Goal: Information Seeking & Learning: Learn about a topic

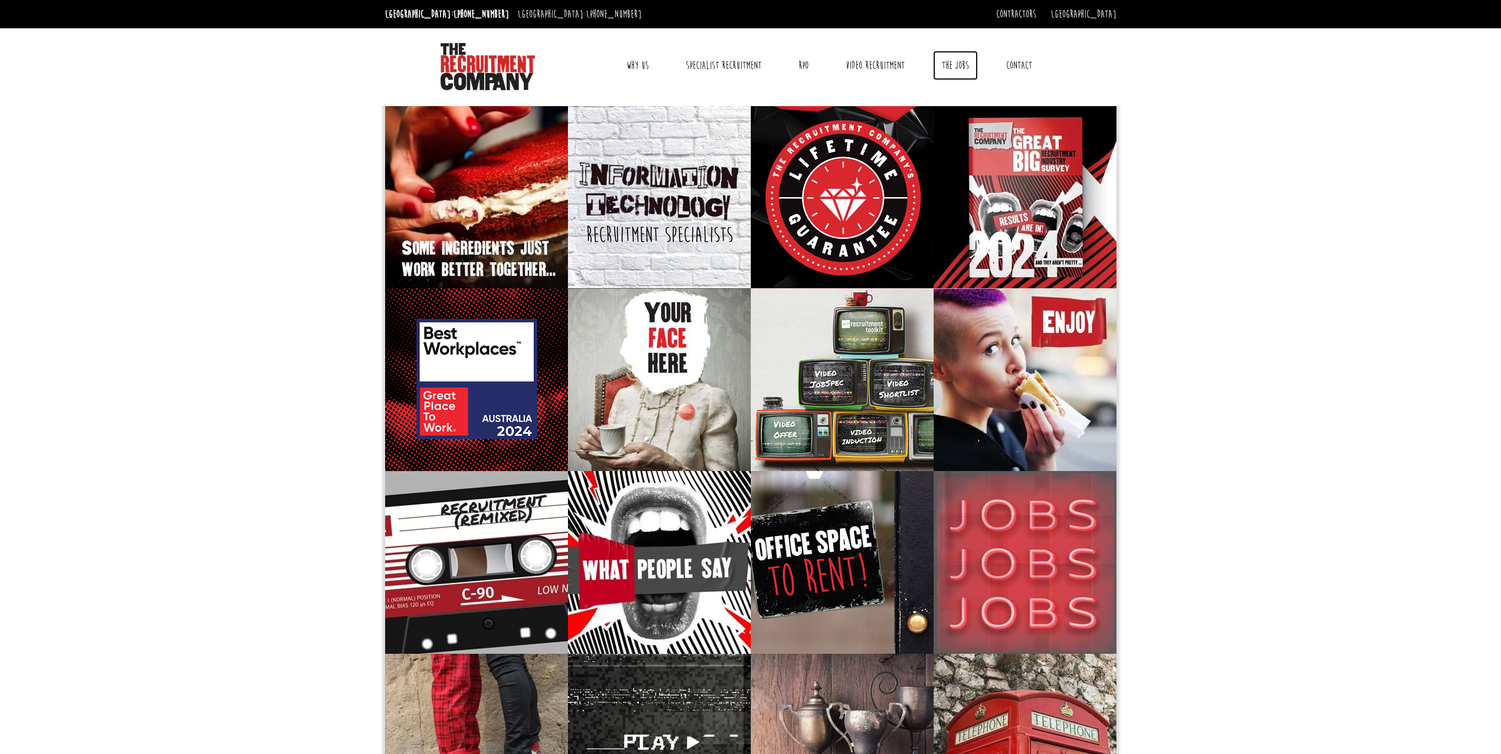
click at [953, 66] on link "The Jobs" at bounding box center [955, 65] width 45 height 29
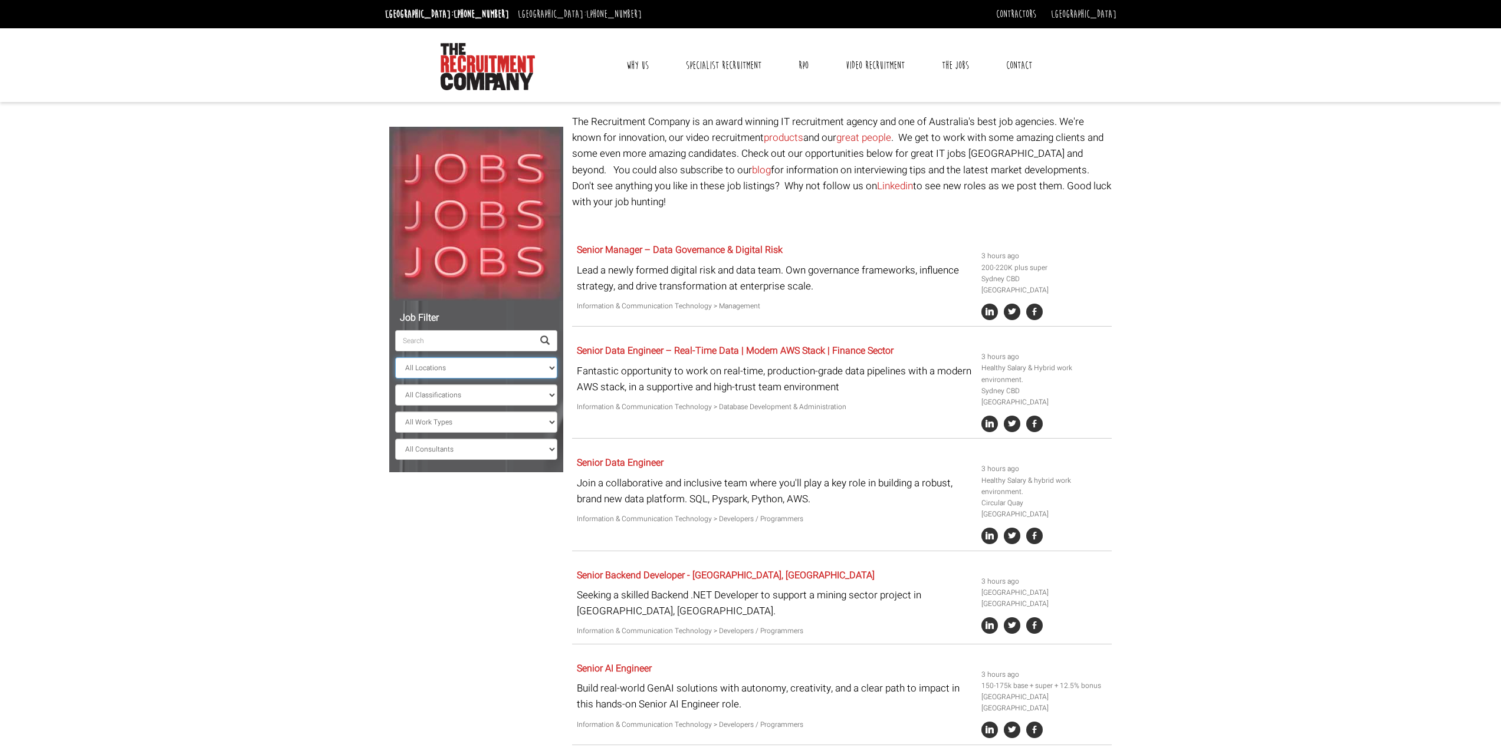
click at [544, 367] on select "All Locations Sydney Melbourne Ireland Sydney CBD Parramatta Circular Quay Nort…" at bounding box center [476, 367] width 162 height 21
select select "[GEOGRAPHIC_DATA]"
click at [395, 357] on select "All Locations Sydney Melbourne Ireland Sydney CBD Parramatta Circular Quay Nort…" at bounding box center [476, 367] width 162 height 21
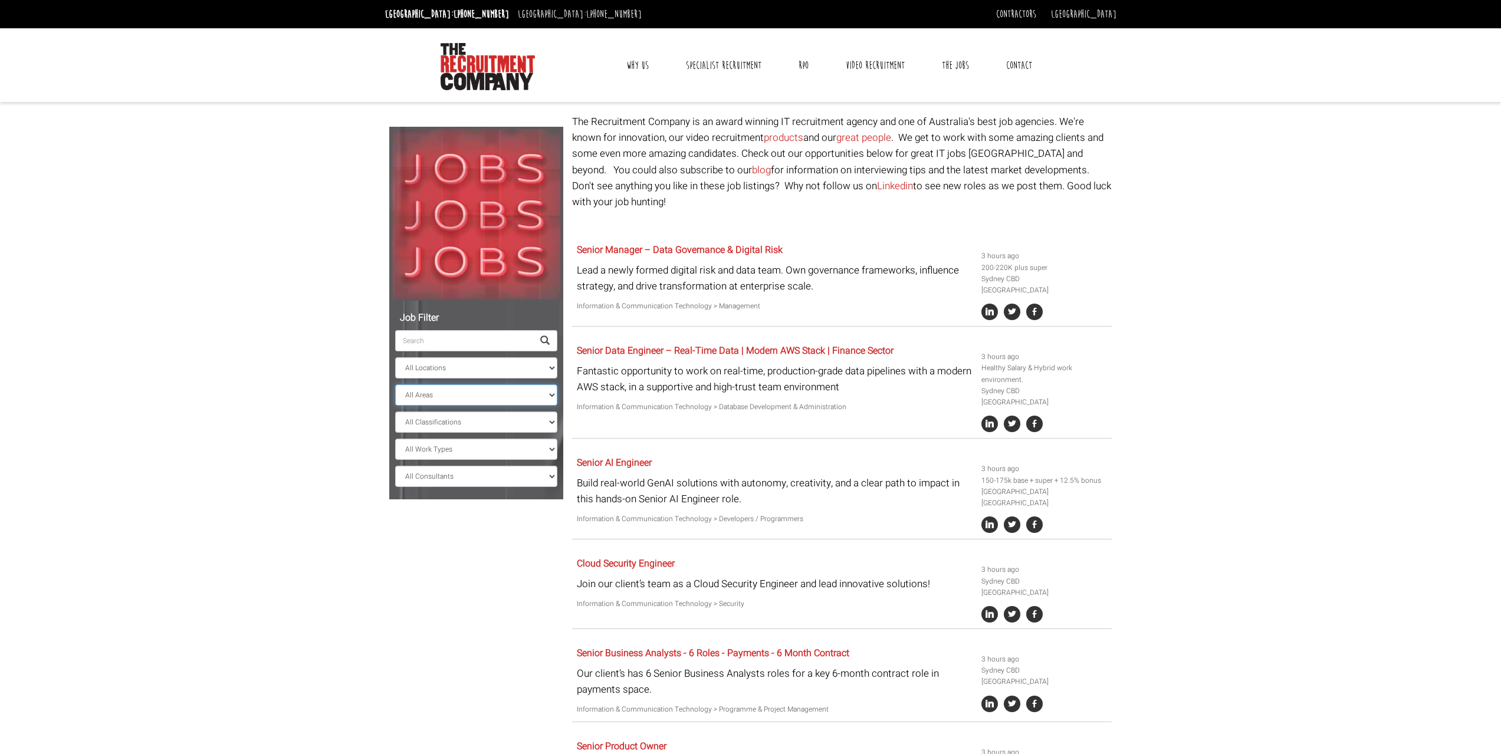
click at [554, 393] on select "All Areas New South Wales" at bounding box center [476, 395] width 162 height 21
select select "[GEOGRAPHIC_DATA]"
click at [395, 385] on select "All Areas New South Wales" at bounding box center [476, 395] width 162 height 21
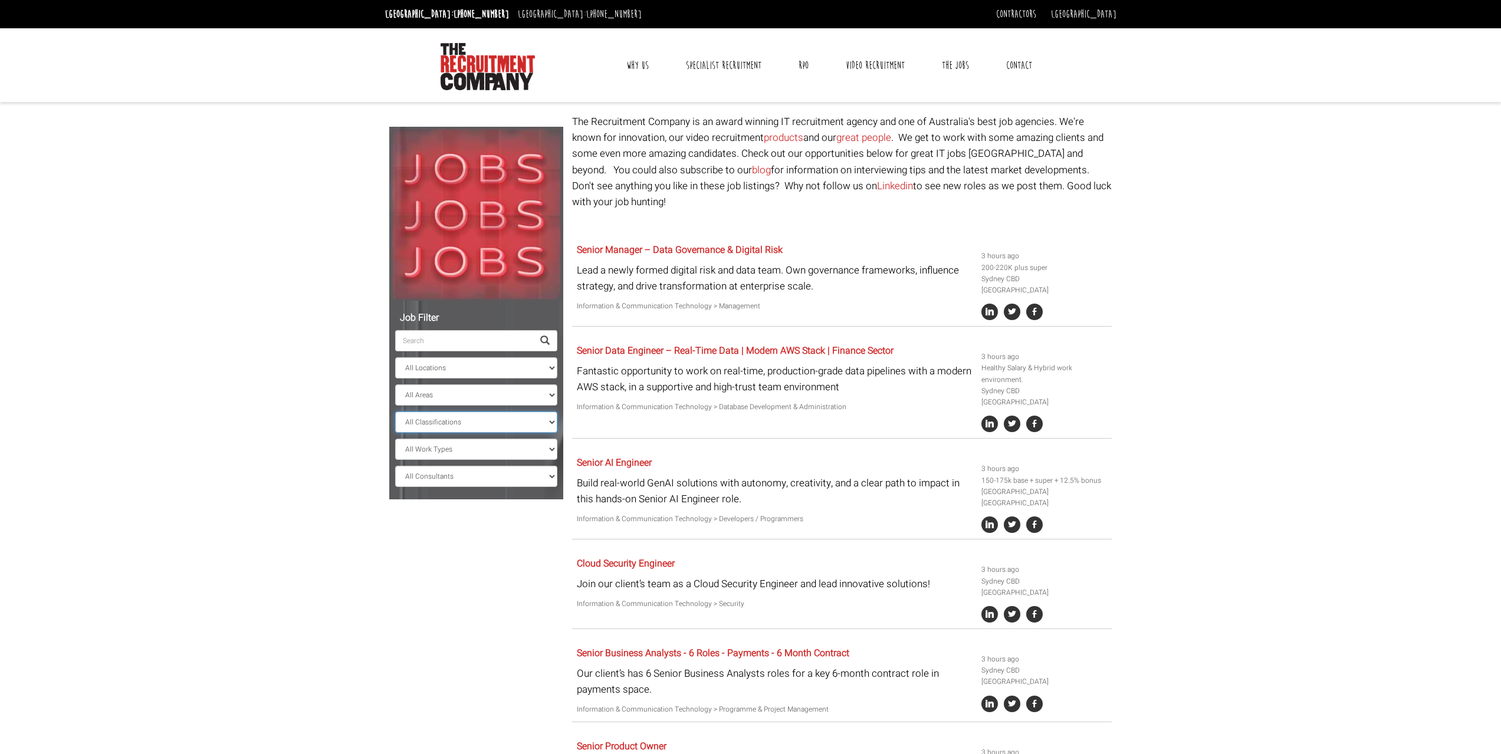
click at [550, 423] on select "All Classifications Banking & Financial Services Information & Communication Te…" at bounding box center [476, 422] width 162 height 21
click at [552, 448] on select "All Work Types Full Time Part Time Casual Contract / Temp" at bounding box center [476, 449] width 162 height 21
click at [552, 481] on select "All Consultants Adam - , Infrastructure, Cloud & DevOps, Contract Amanda - , In…" at bounding box center [476, 476] width 162 height 21
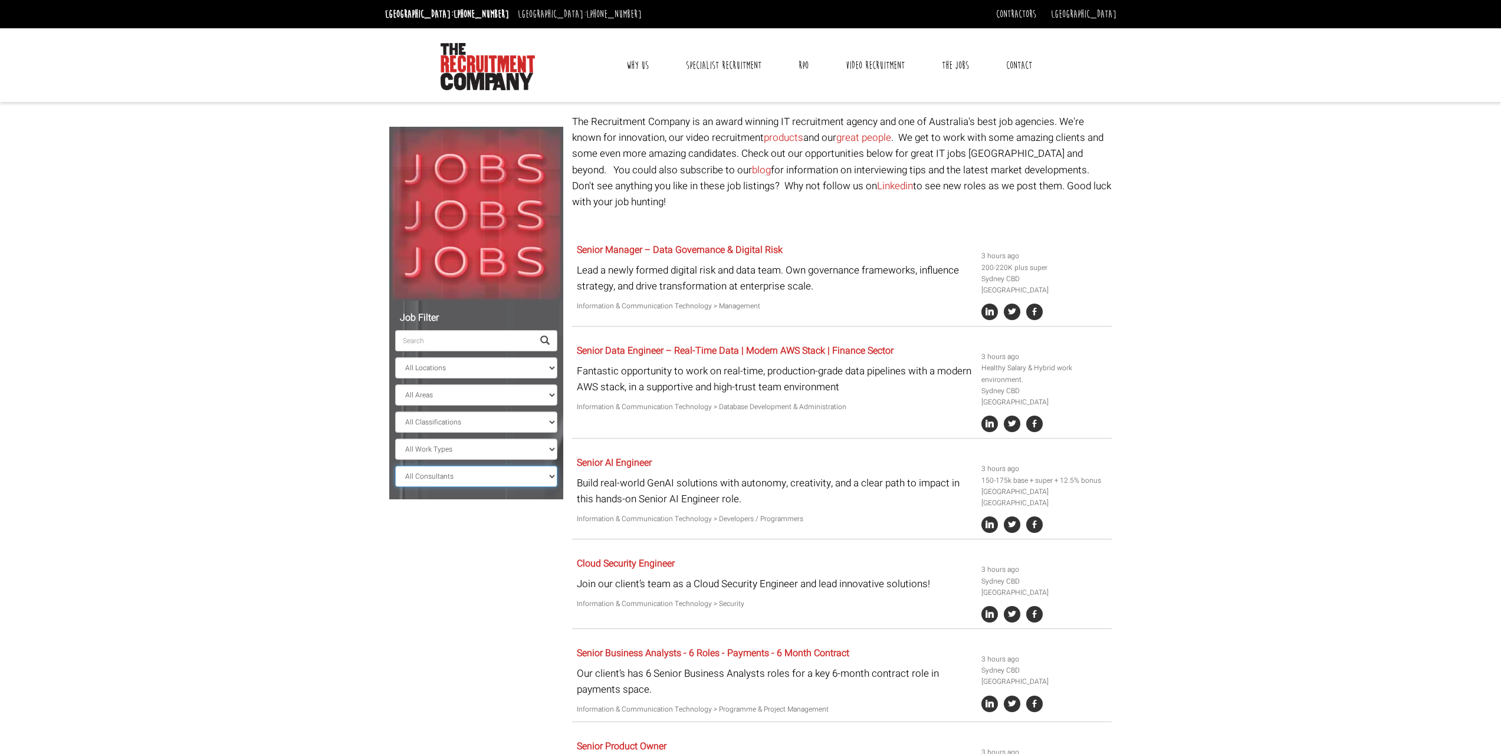
click at [552, 481] on select "All Consultants Adam - , Infrastructure, Cloud & DevOps, Contract Amanda - , In…" at bounding box center [476, 476] width 162 height 21
select select "Claire Sheerin"
click at [395, 466] on select "All Consultants Adam - , Infrastructure, Cloud & DevOps, Contract Amanda - , In…" at bounding box center [476, 476] width 162 height 21
select select "? string:New South Wales ?"
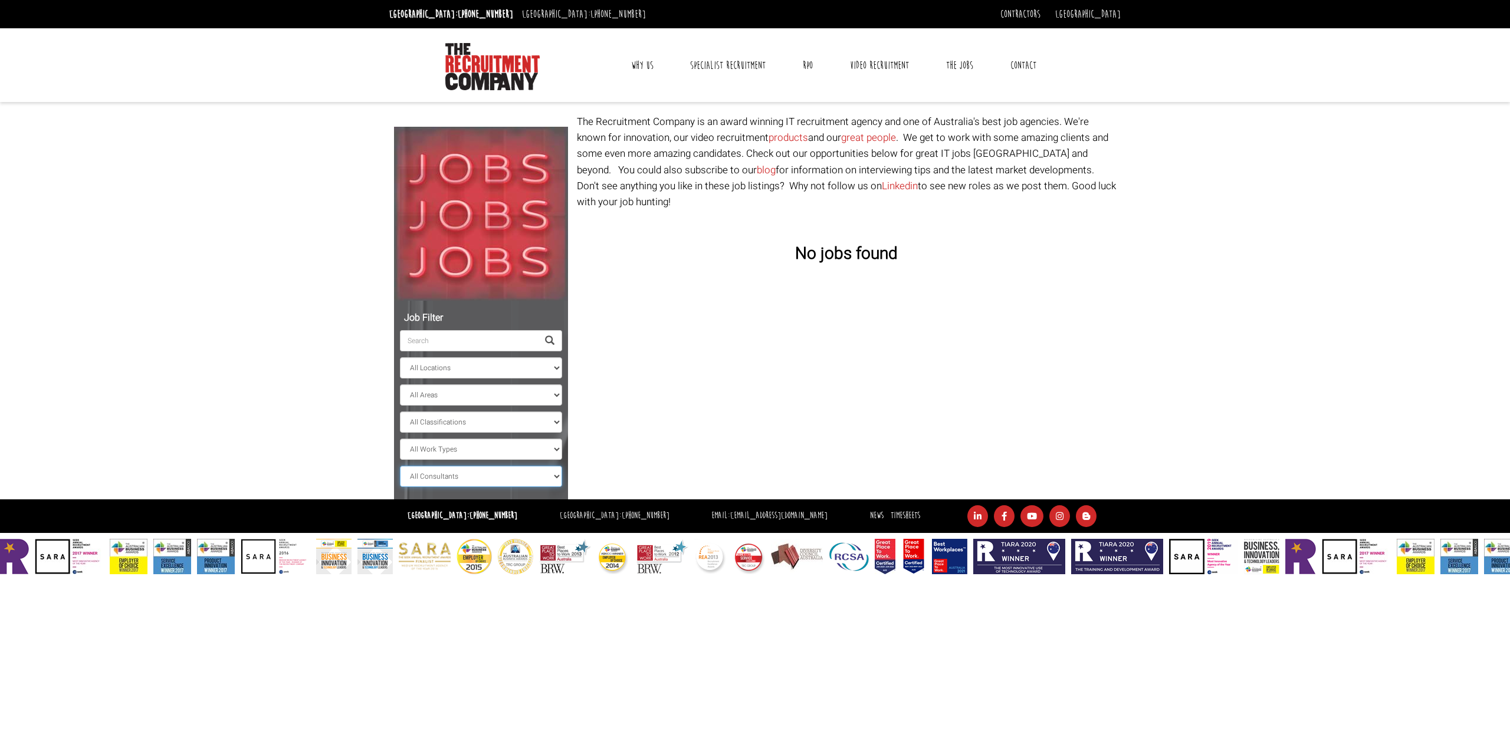
click at [557, 478] on select "All Consultants Adam - , Infrastructure, Cloud & DevOps, Contract Amanda - , In…" at bounding box center [481, 476] width 162 height 21
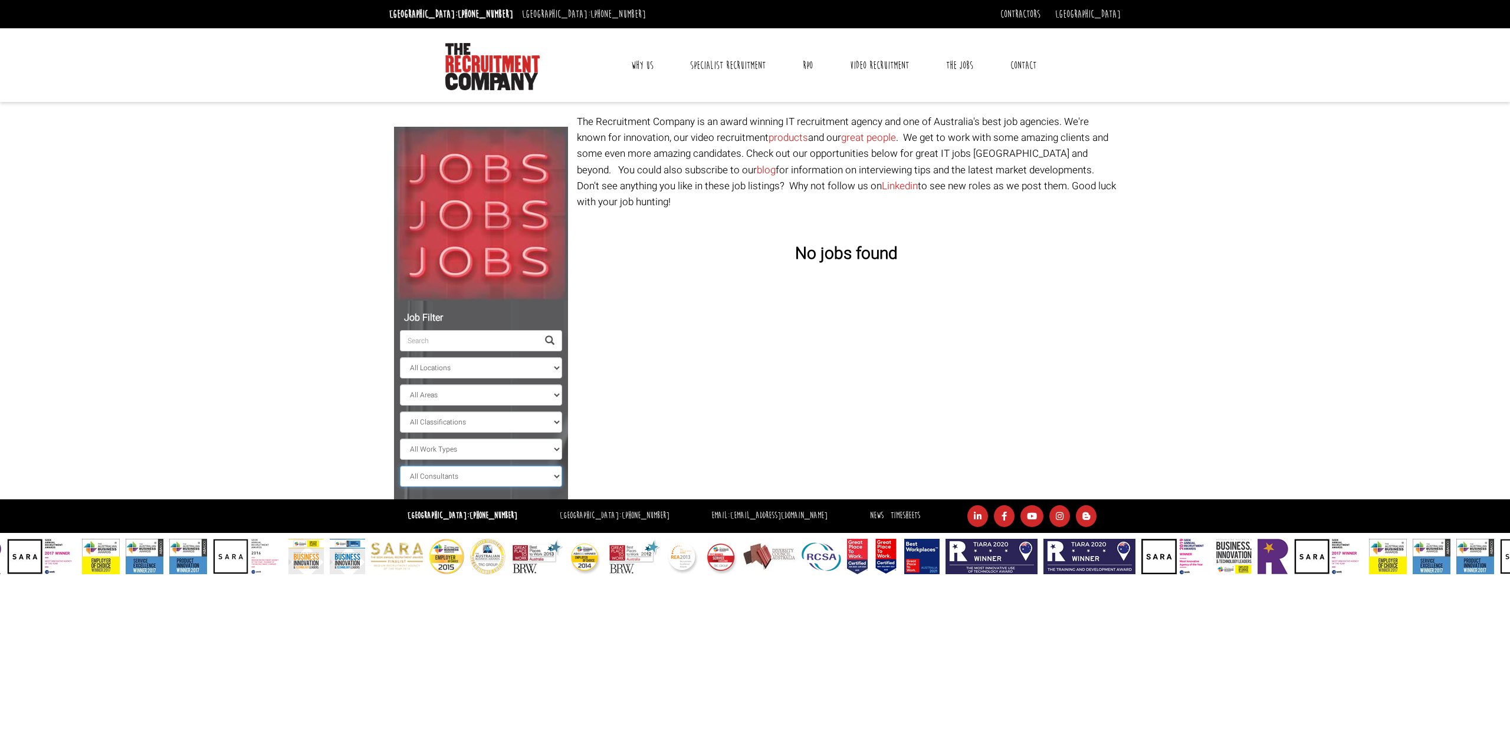
click at [400, 466] on select "All Consultants Adam - , Infrastructure, Cloud & DevOps, Contract Amanda - , In…" at bounding box center [481, 476] width 162 height 21
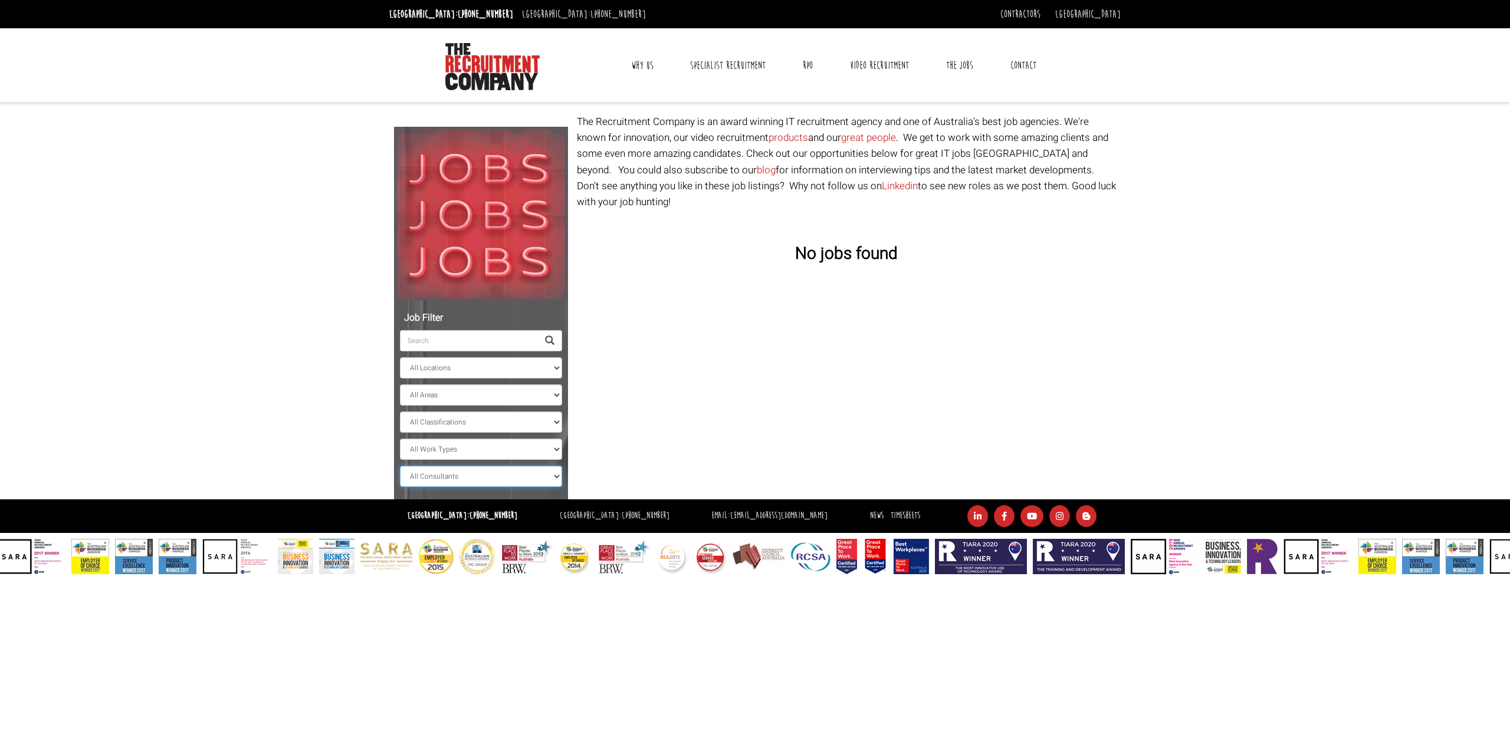
click at [558, 480] on select "All Consultants Adam - , Infrastructure, Cloud & DevOps, Contract Amanda - , In…" at bounding box center [481, 476] width 162 height 21
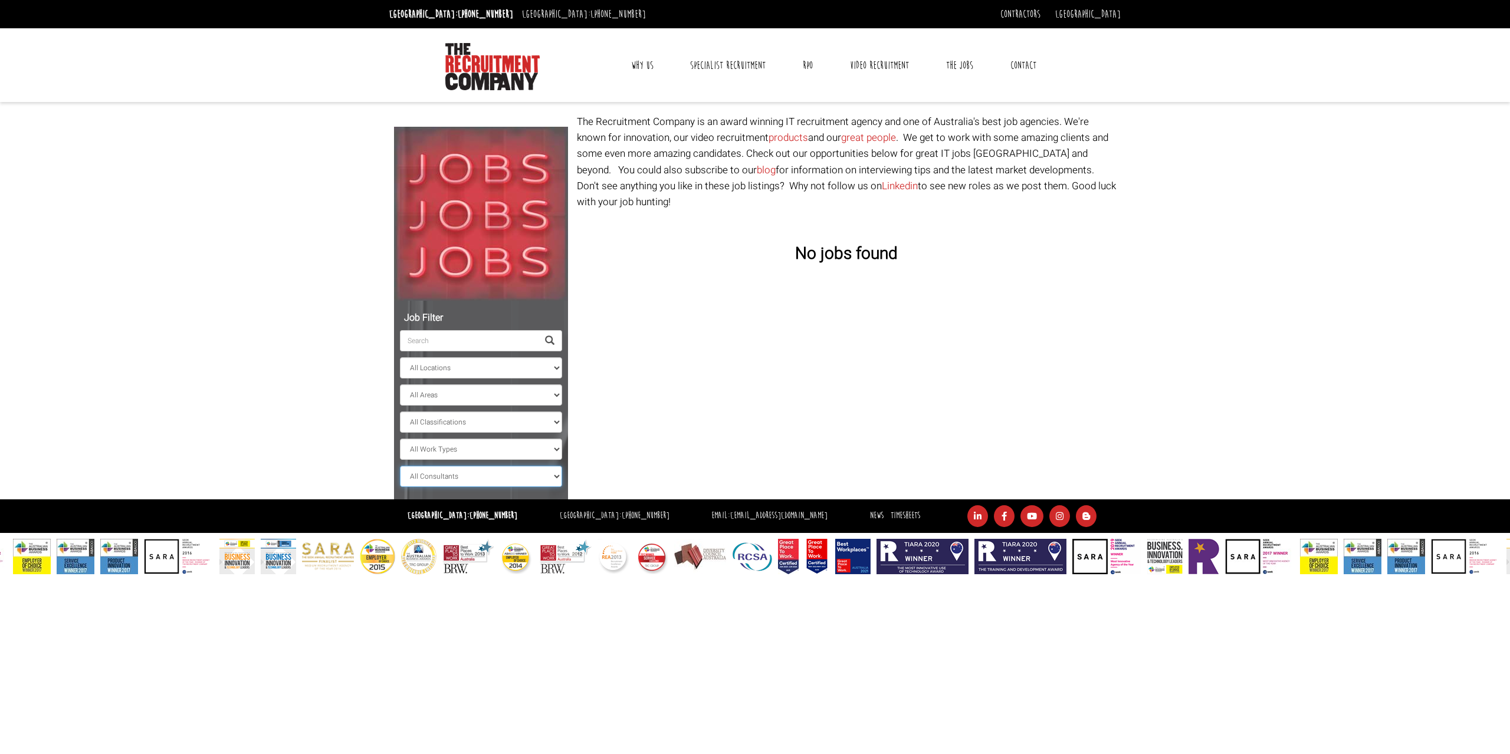
select select "Sam McKay"
click at [400, 466] on select "All Consultants Adam - , Infrastructure, Cloud & DevOps, Contract Amanda - , In…" at bounding box center [481, 476] width 162 height 21
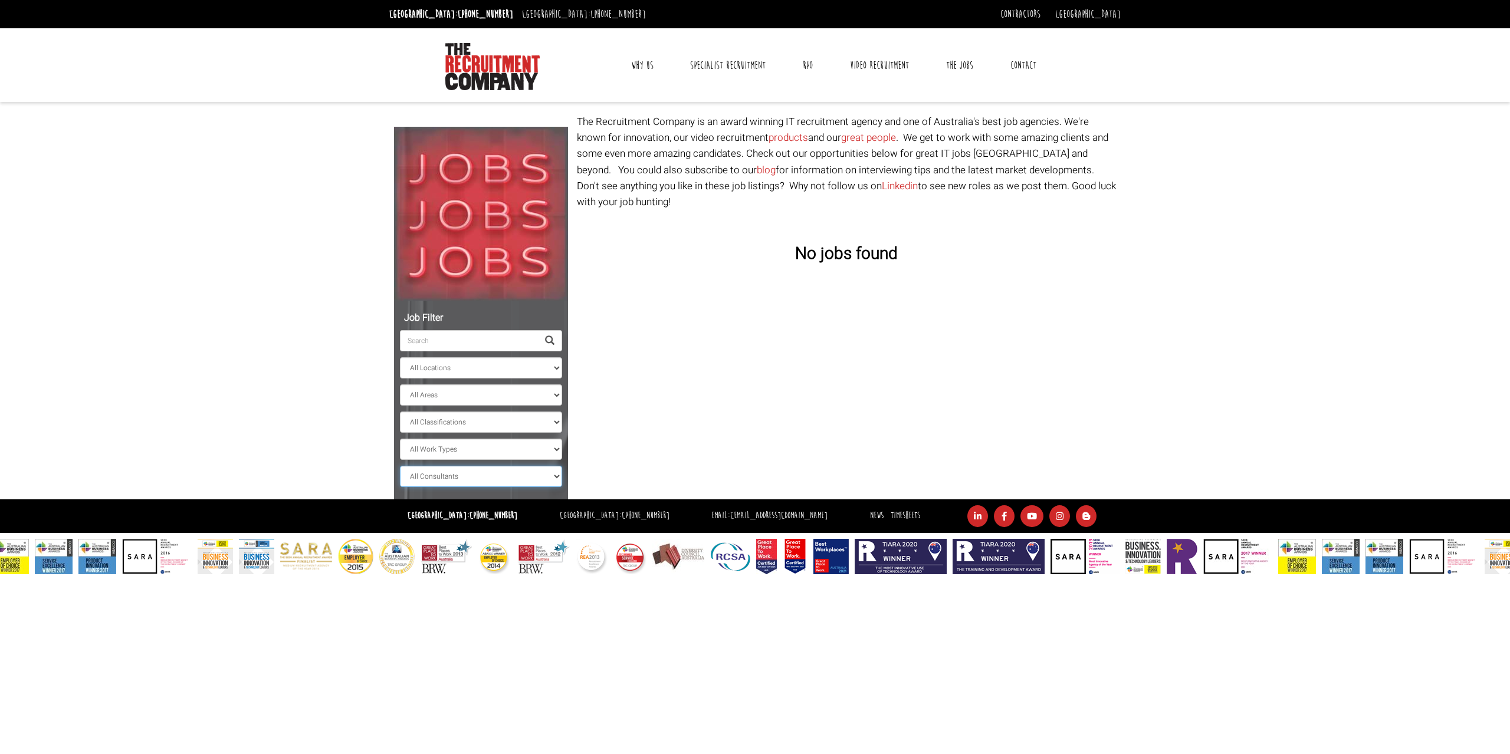
click at [556, 480] on select "All Consultants Adam - , Infrastructure, Cloud & DevOps, Contract Amanda - , In…" at bounding box center [481, 476] width 162 height 21
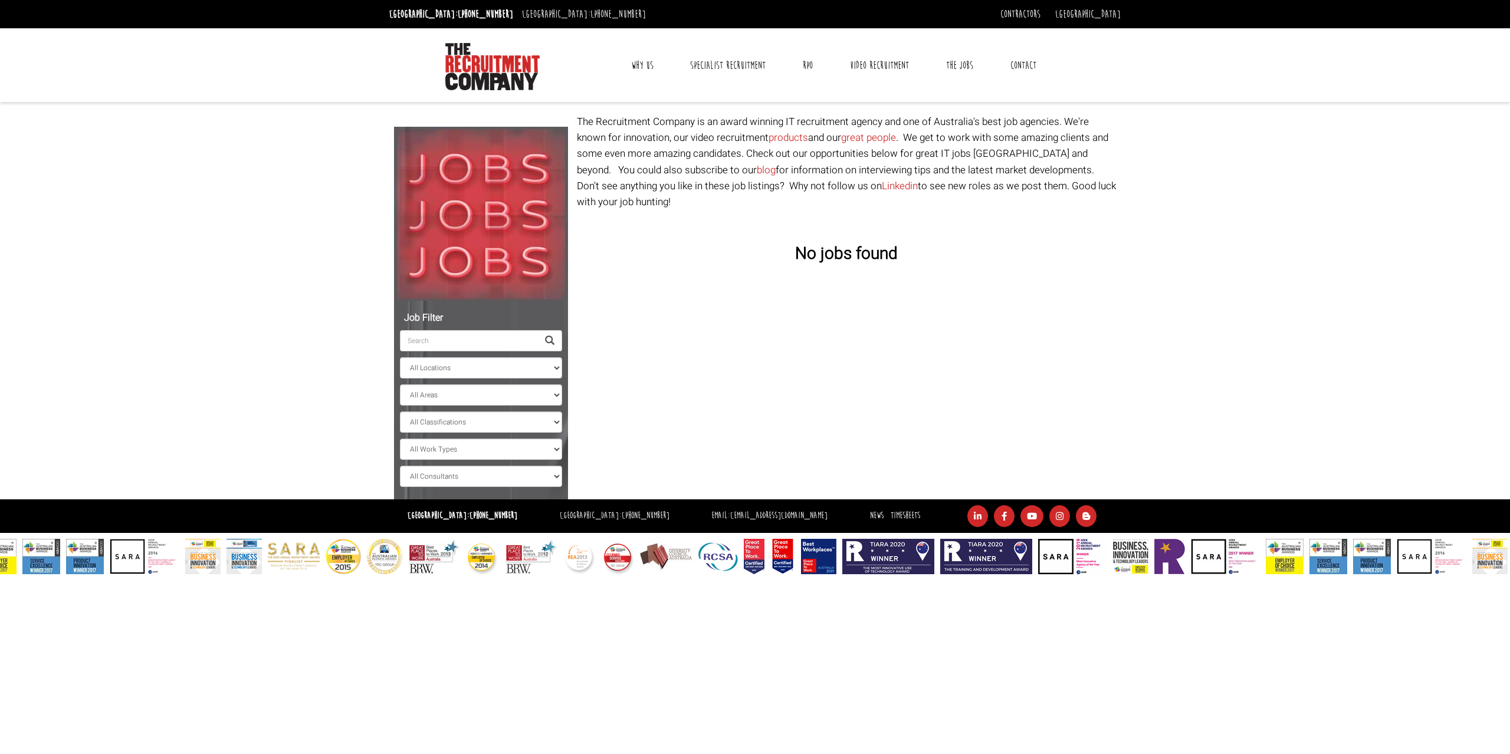
click at [789, 362] on div "Job Filter All Locations Sydney Melbourne Ireland Sydney CBD Parramatta Circula…" at bounding box center [755, 307] width 740 height 386
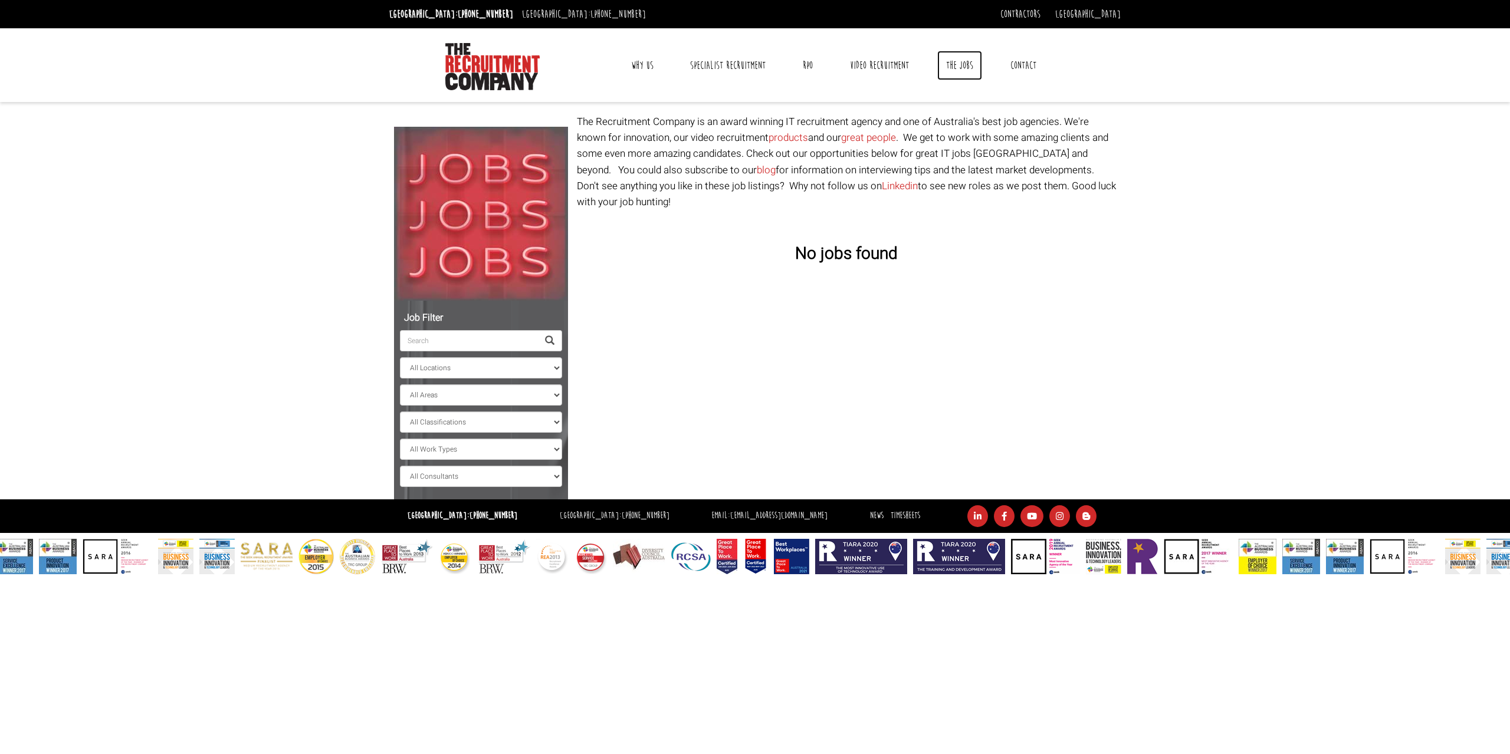
click at [950, 65] on link "The Jobs" at bounding box center [959, 65] width 45 height 29
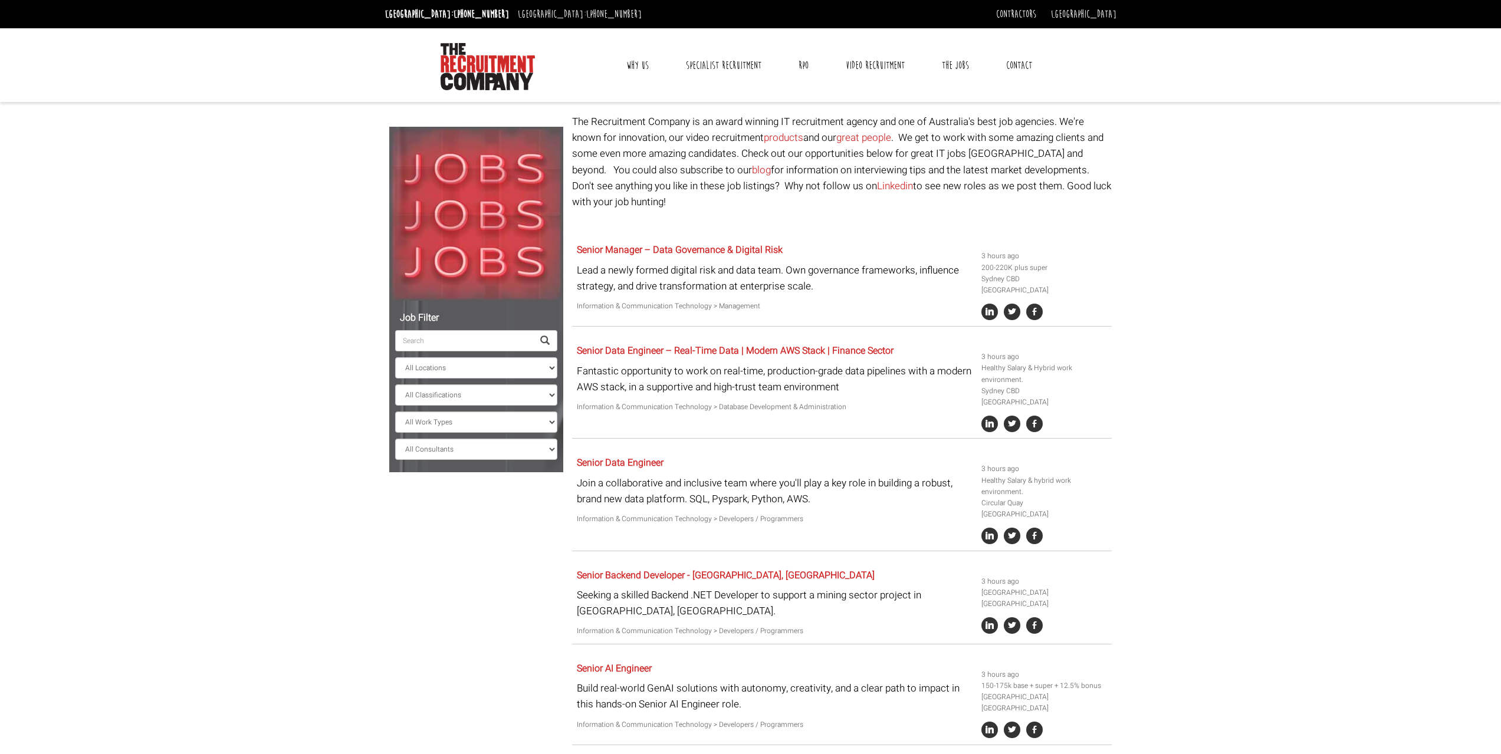
click at [1020, 64] on link "Contact" at bounding box center [1019, 65] width 44 height 29
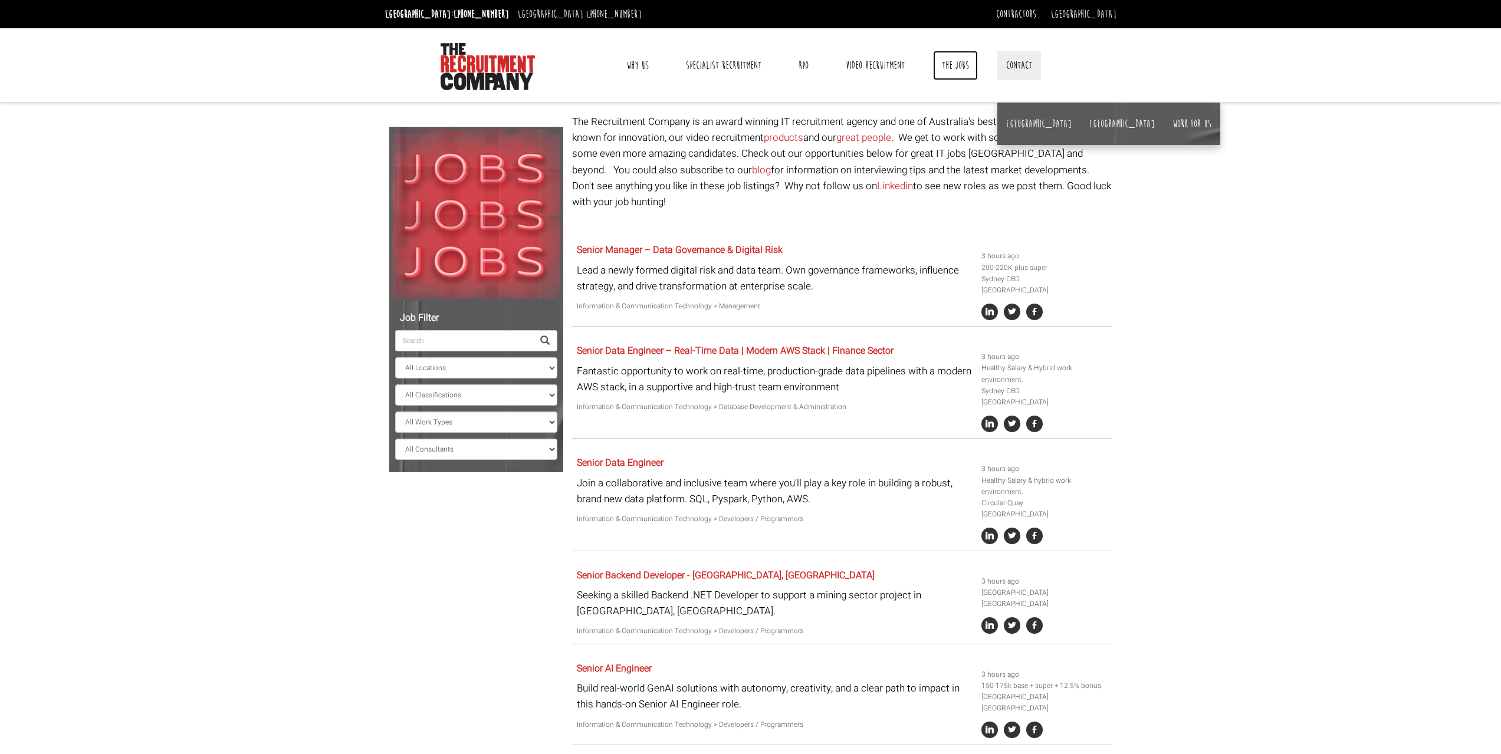
click at [947, 63] on link "The Jobs" at bounding box center [955, 65] width 45 height 29
